Goal: Task Accomplishment & Management: Manage account settings

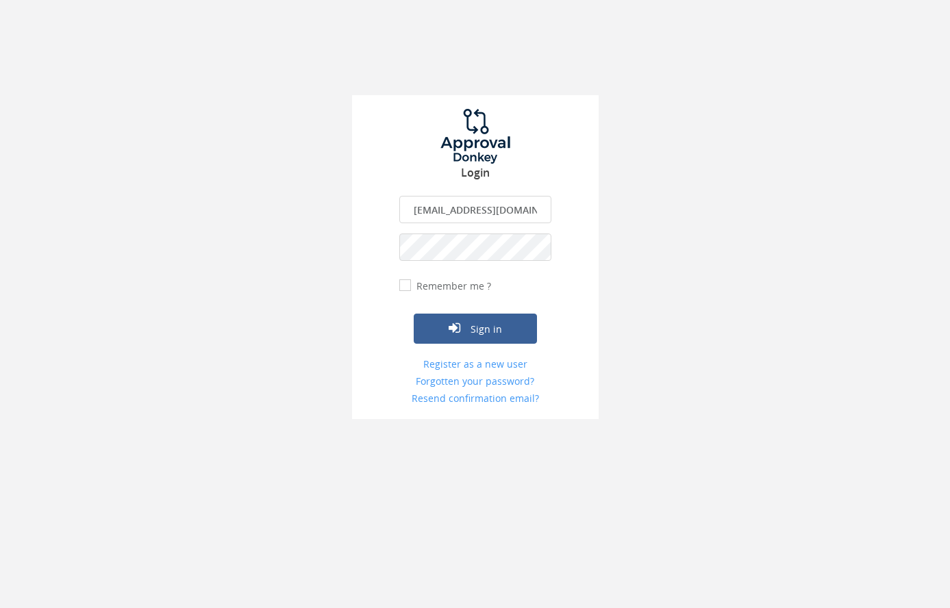
type input "[EMAIL_ADDRESS][DOMAIN_NAME]"
click at [413, 285] on label "Remember me ?" at bounding box center [452, 286] width 78 height 14
click at [408, 285] on input "Remember me ?" at bounding box center [403, 285] width 9 height 9
checkbox input "true"
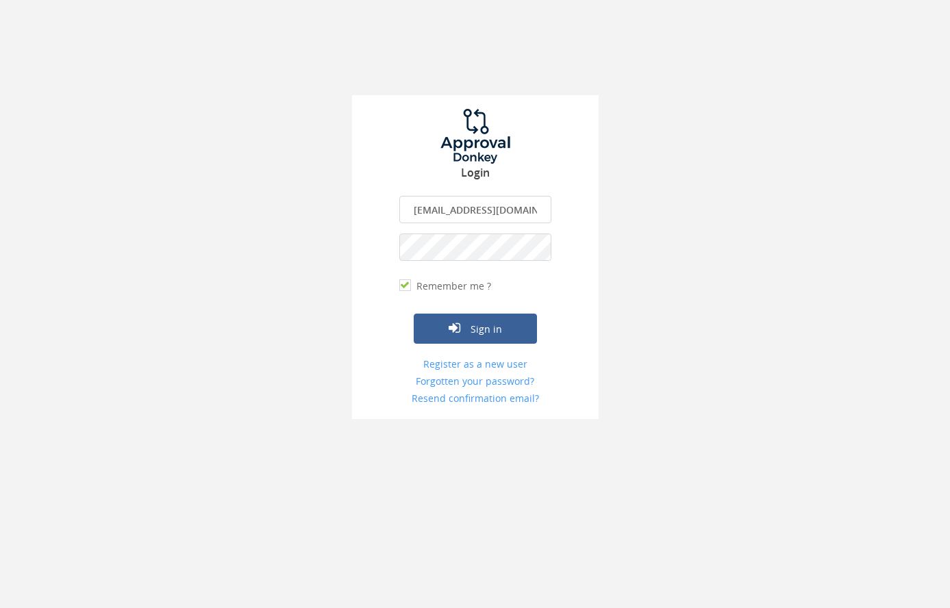
click at [475, 328] on button "Sign in" at bounding box center [475, 329] width 123 height 30
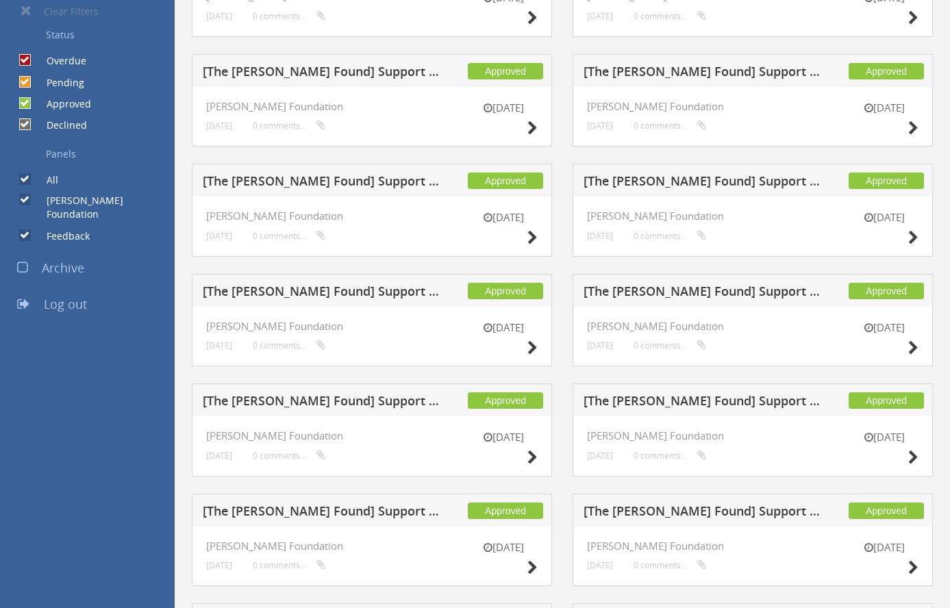
scroll to position [392, 0]
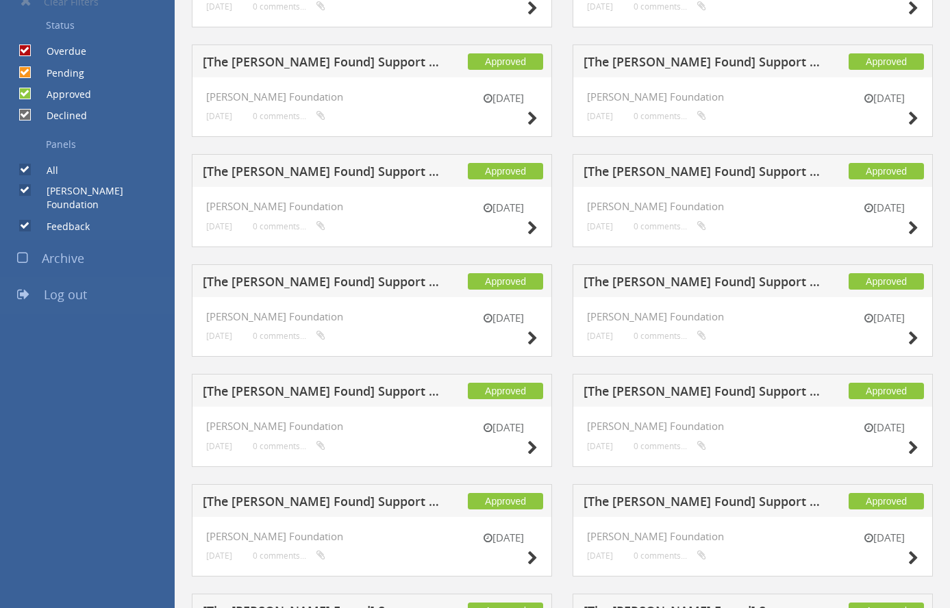
click at [79, 286] on span "Log out" at bounding box center [65, 294] width 43 height 16
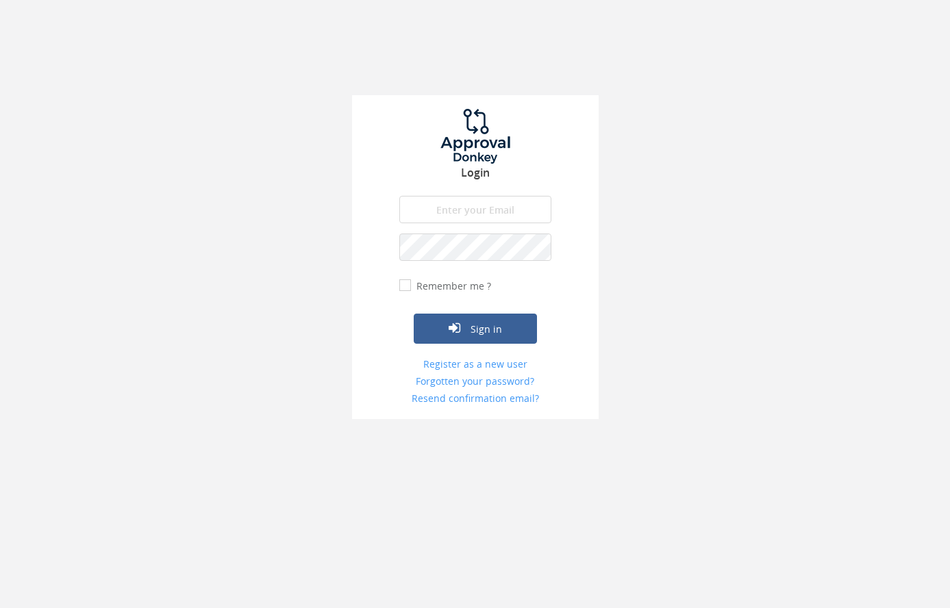
type input "[EMAIL_ADDRESS][DOMAIN_NAME]"
click at [484, 325] on button "Sign in" at bounding box center [475, 329] width 123 height 30
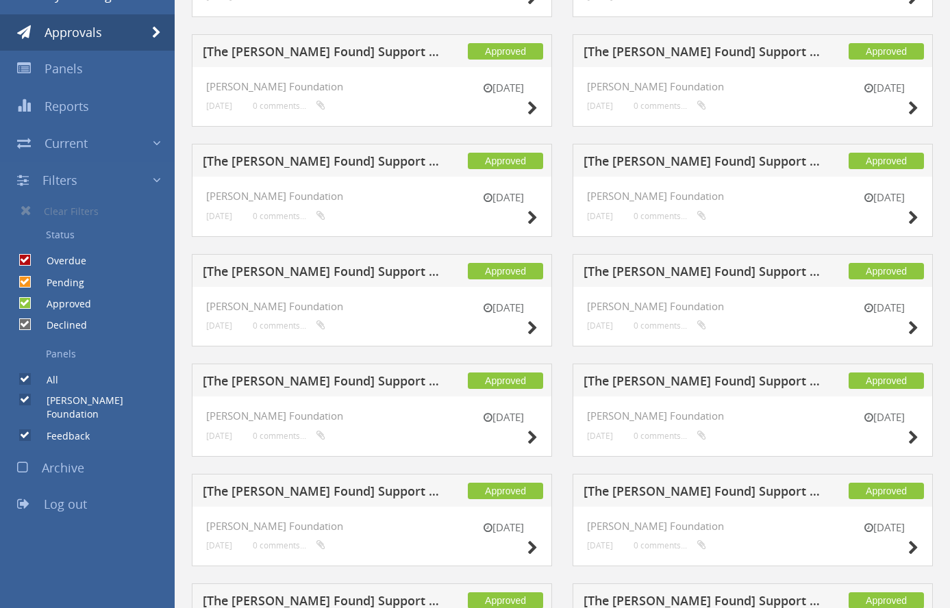
scroll to position [184, 0]
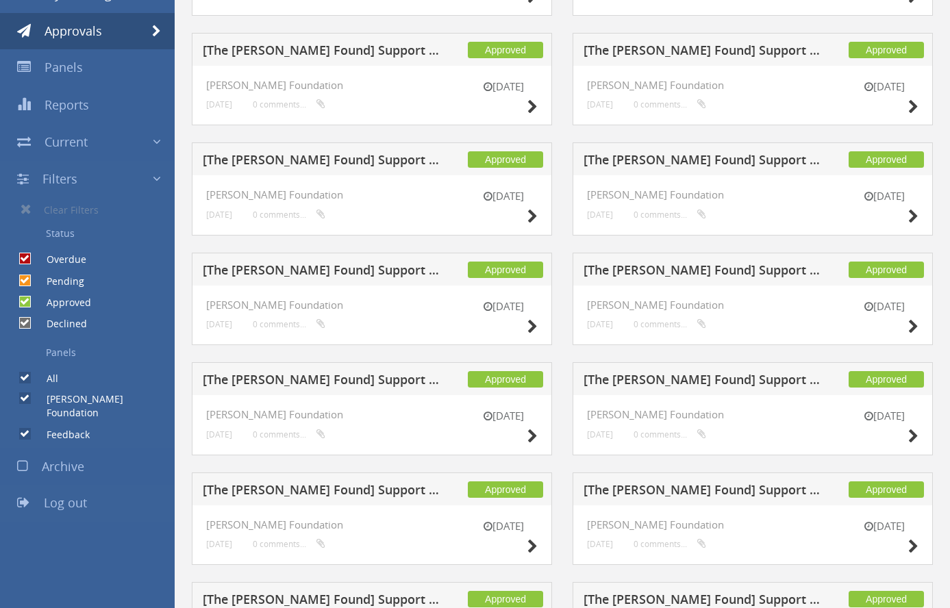
click at [73, 495] on span "Log out" at bounding box center [65, 503] width 43 height 16
